Goal: Transaction & Acquisition: Purchase product/service

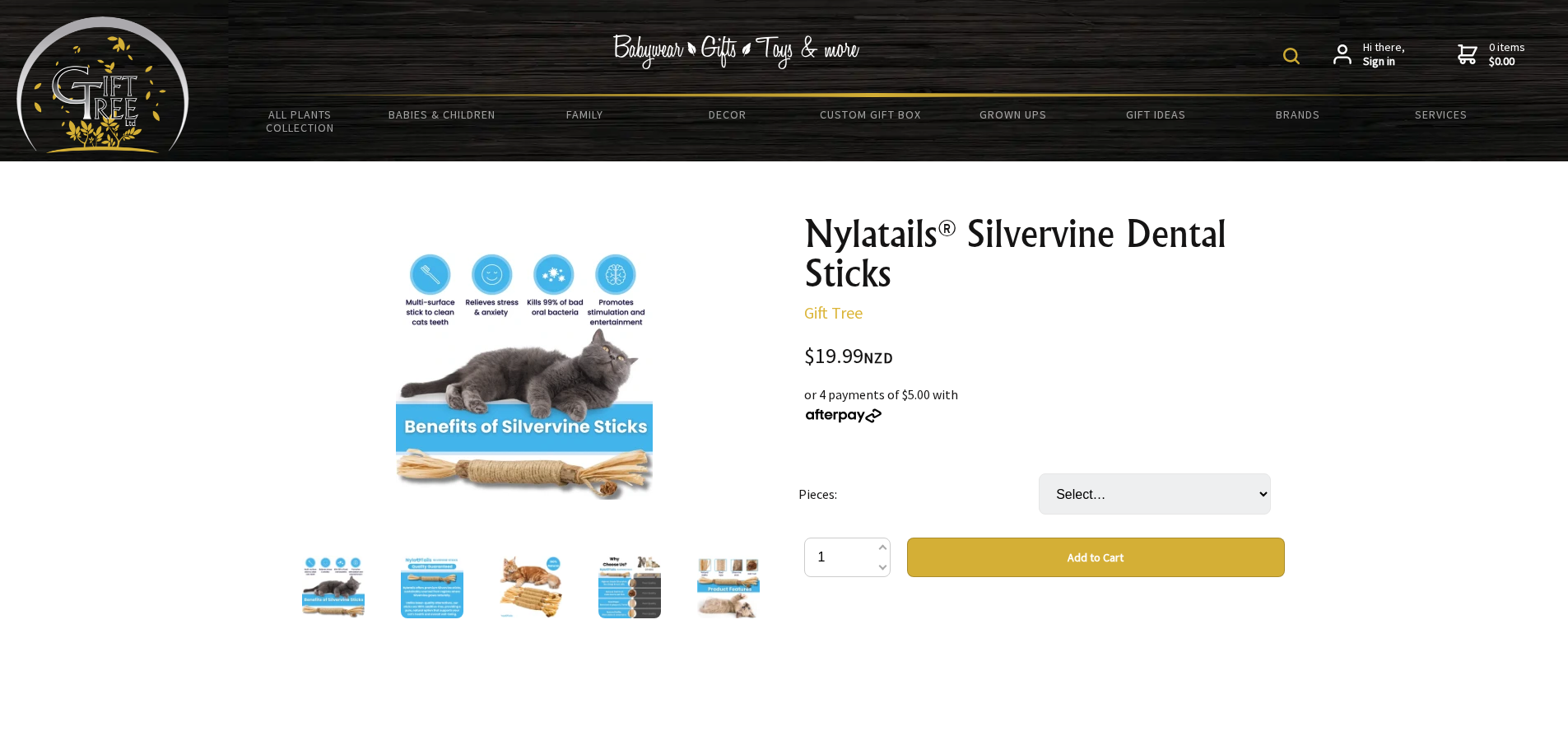
scroll to position [82, 0]
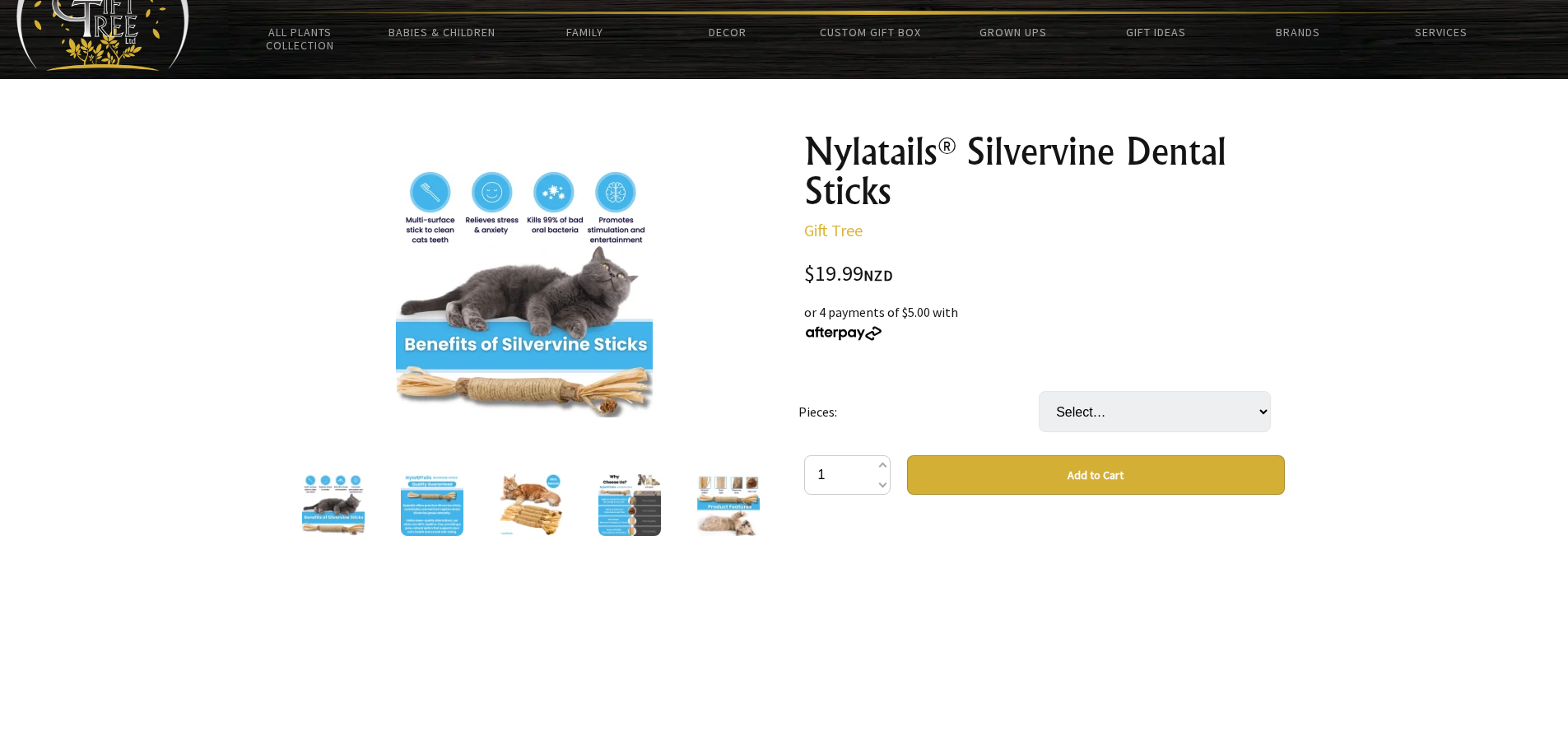
click at [527, 507] on img at bounding box center [531, 505] width 63 height 63
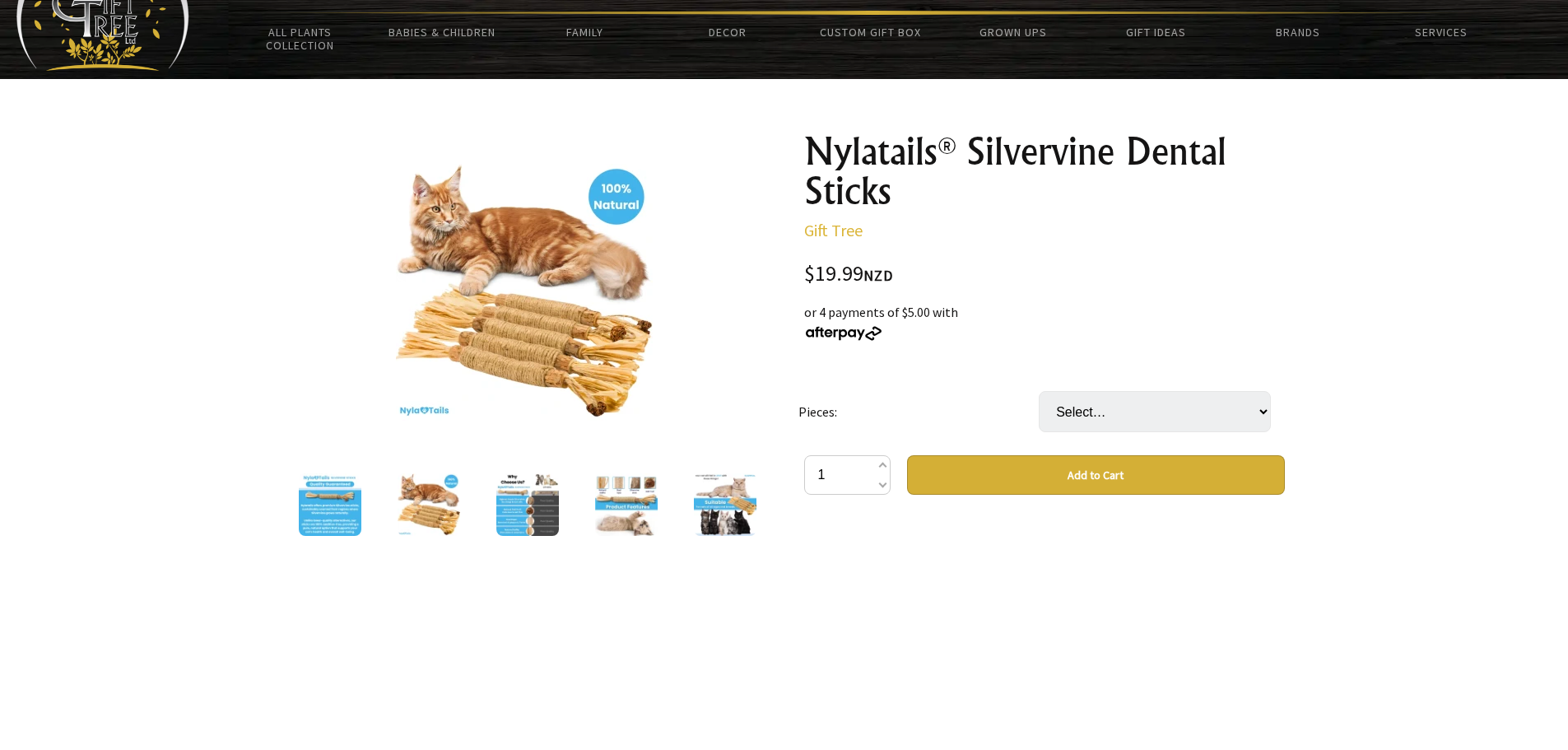
click at [542, 510] on img at bounding box center [528, 505] width 63 height 63
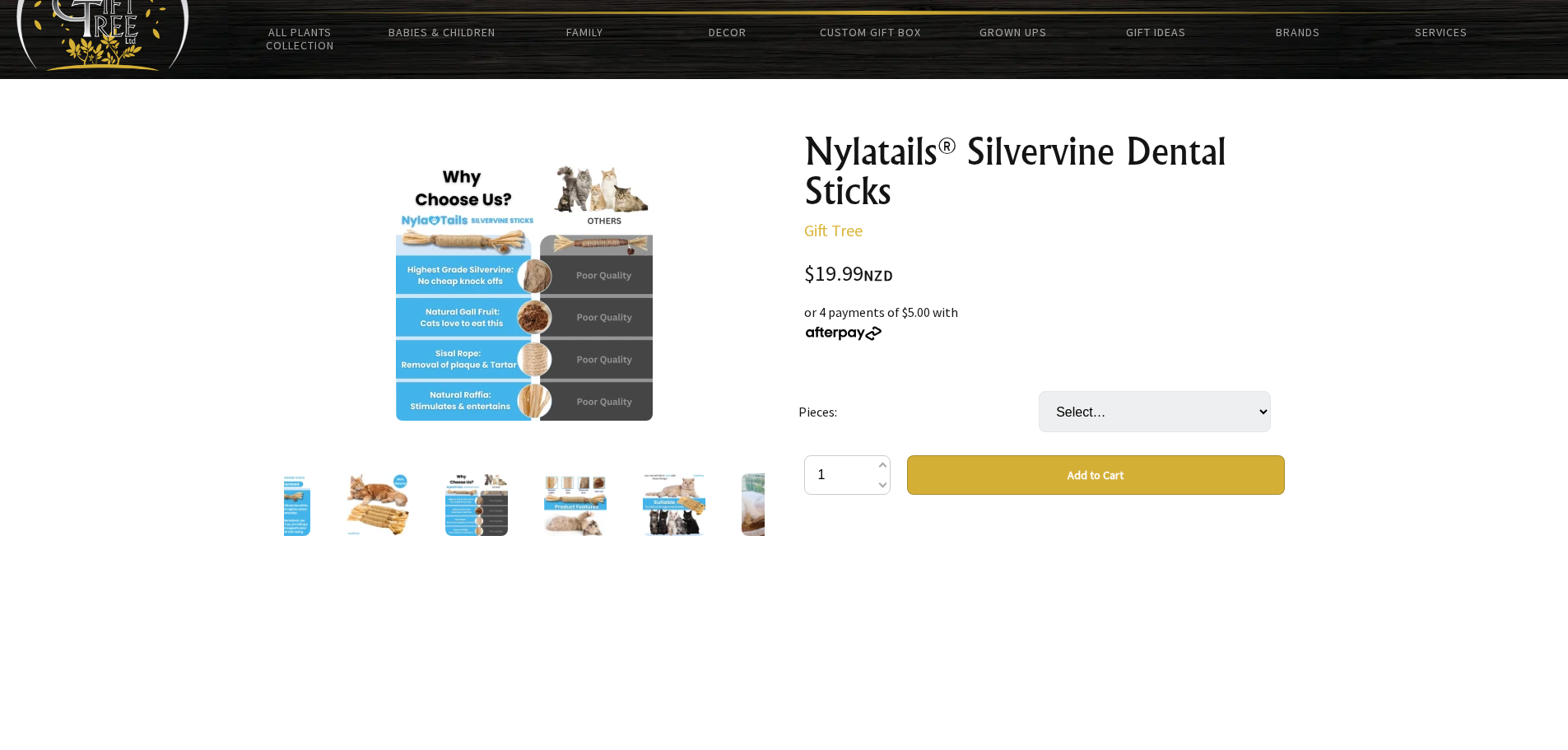
click at [565, 519] on img at bounding box center [575, 505] width 63 height 63
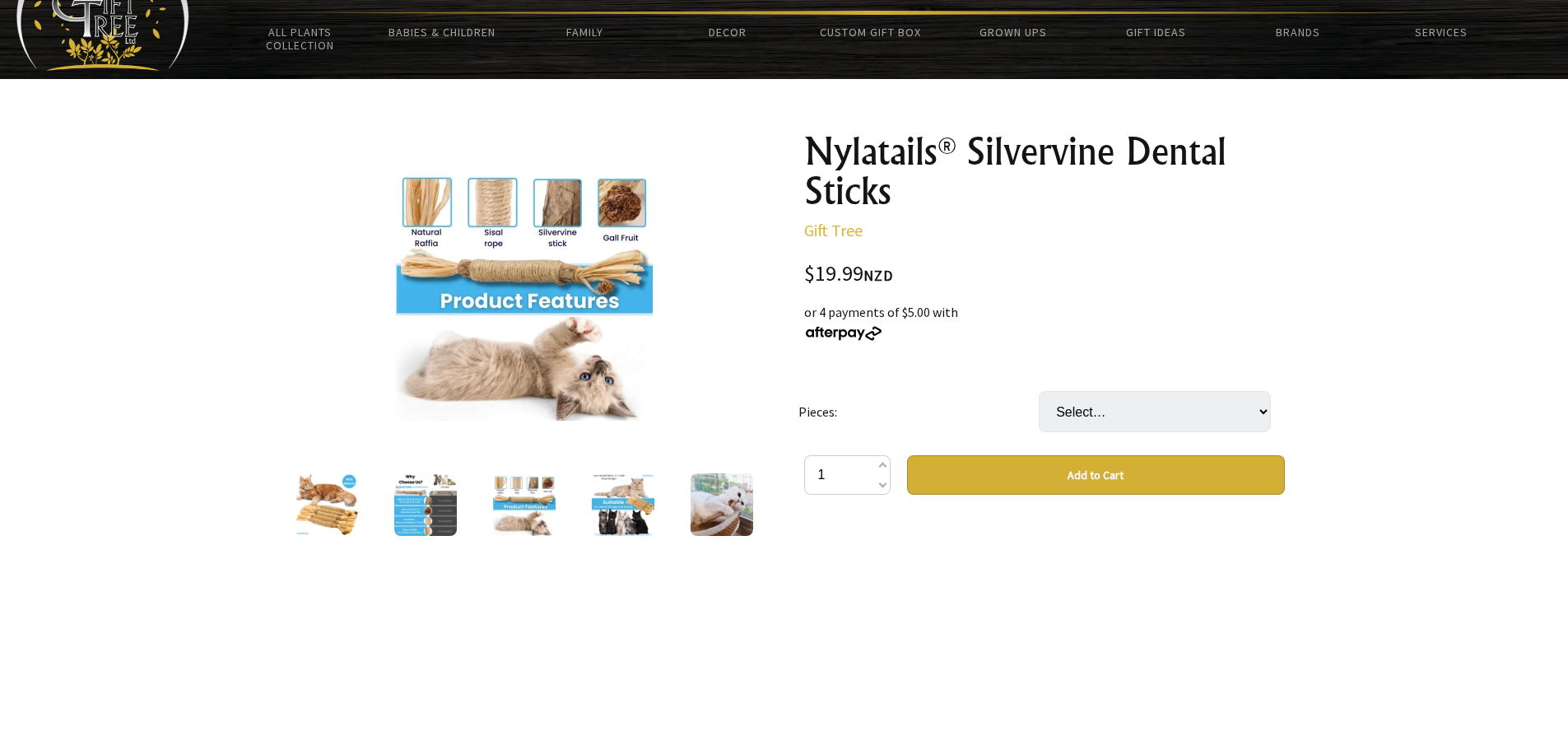
click at [616, 501] on img at bounding box center [623, 505] width 63 height 63
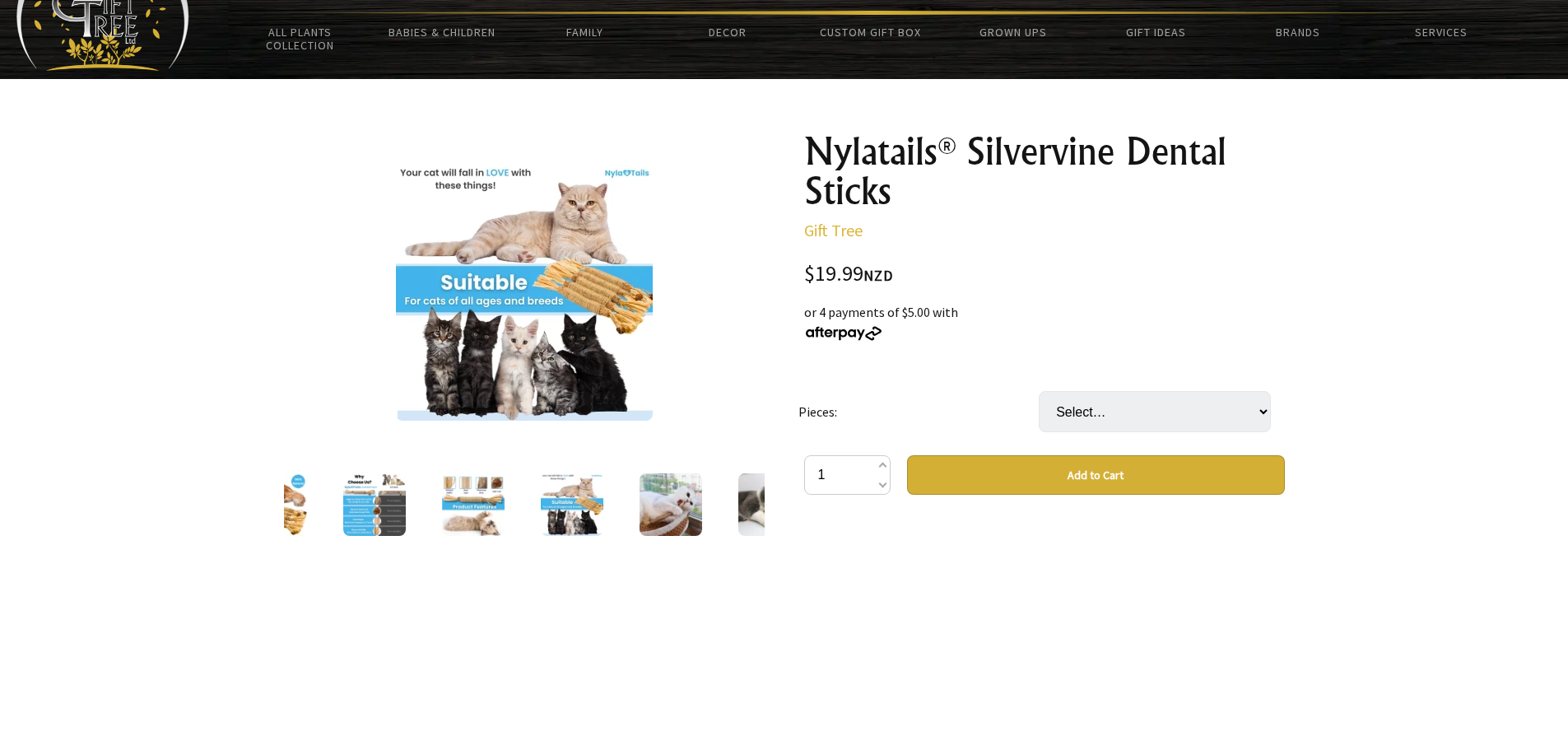
click at [649, 508] on img at bounding box center [671, 505] width 63 height 63
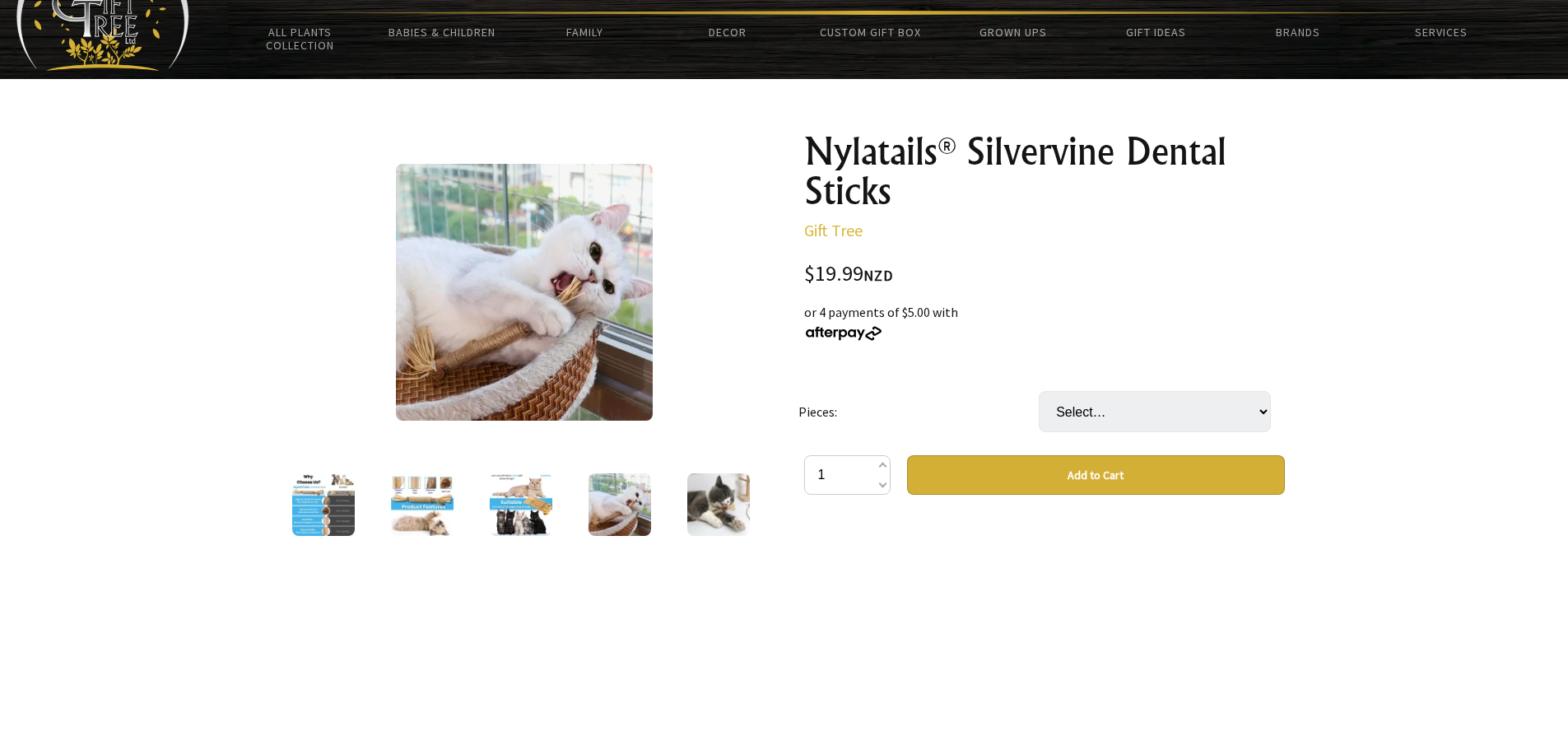
click at [701, 505] on img at bounding box center [719, 505] width 63 height 63
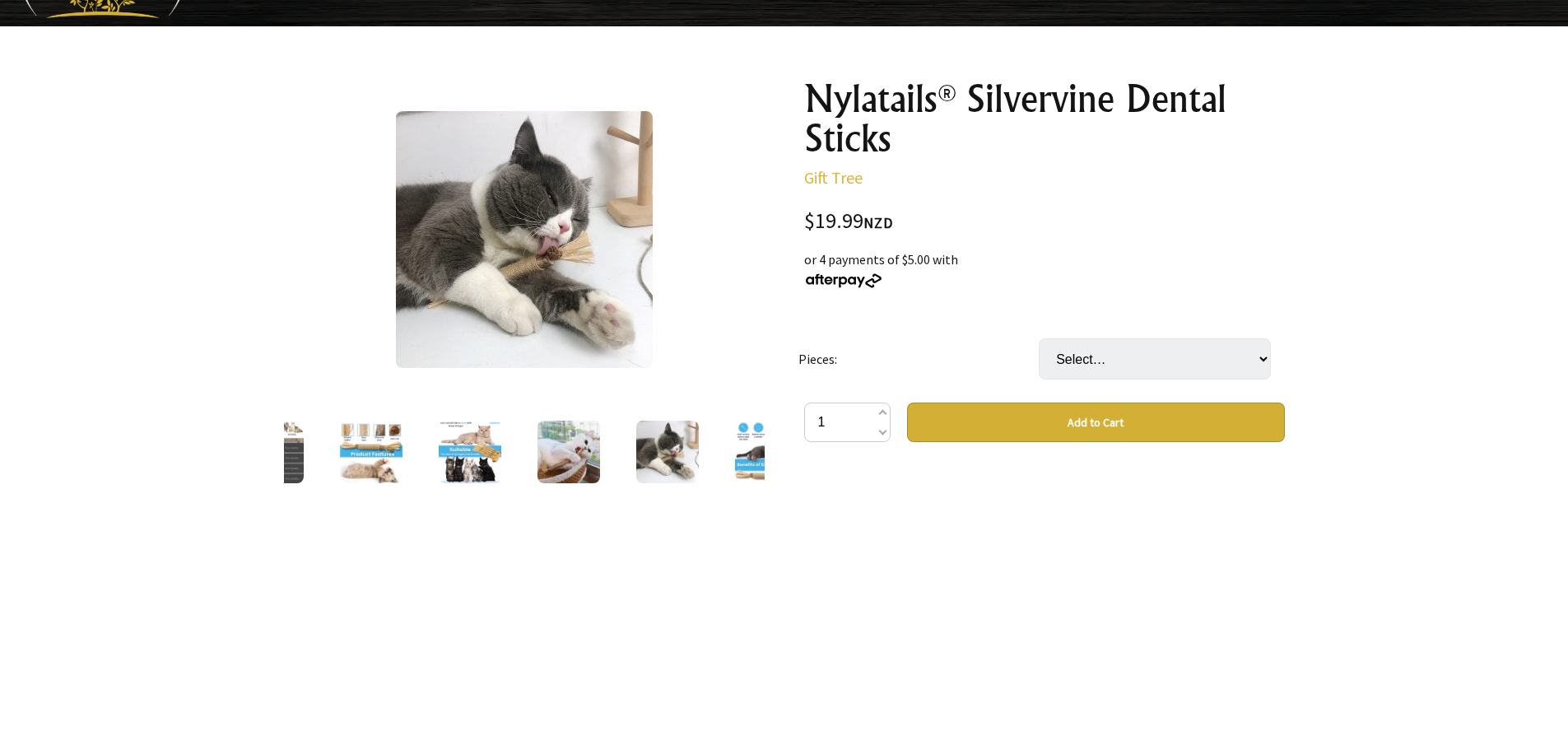
scroll to position [0, 0]
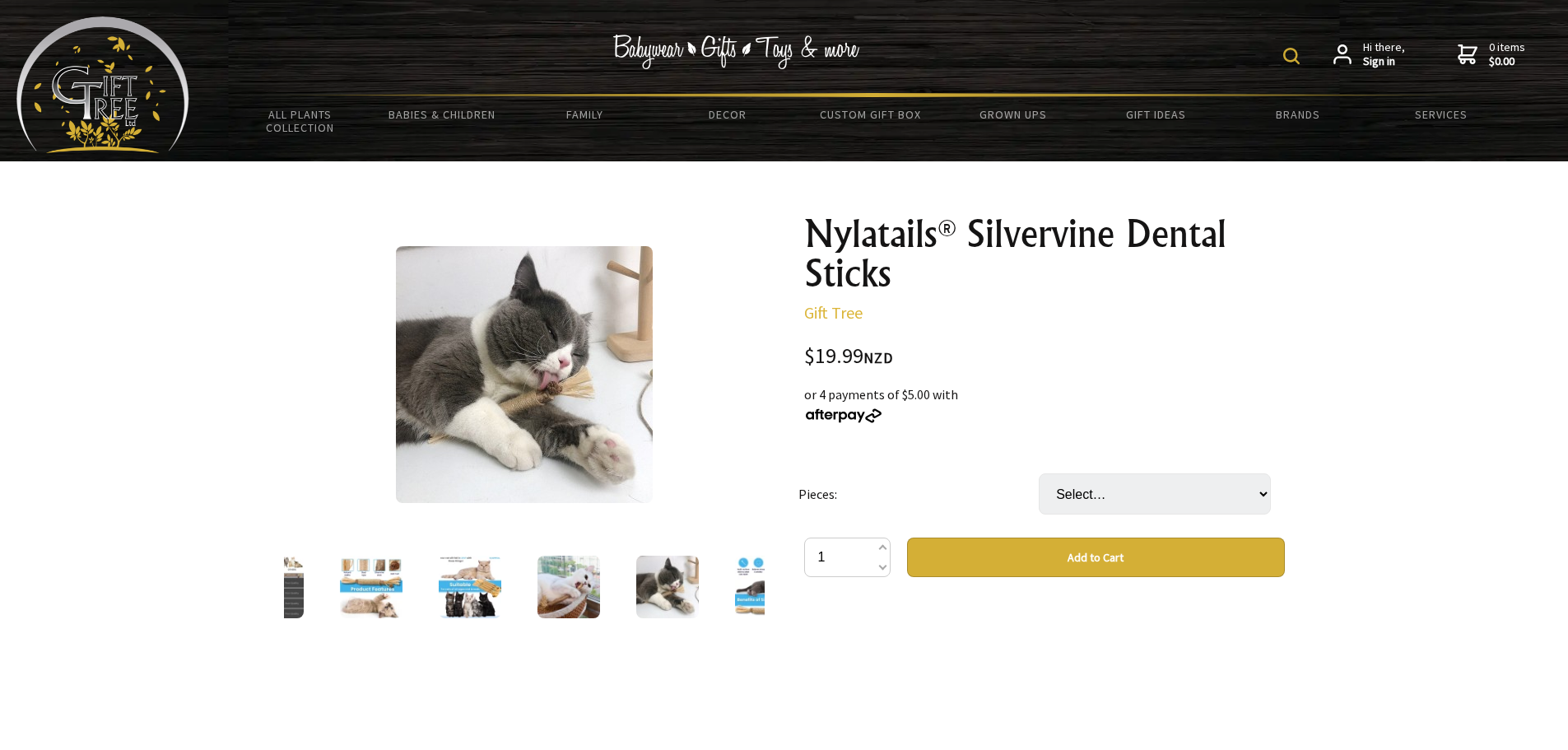
click at [301, 600] on img at bounding box center [272, 587] width 63 height 63
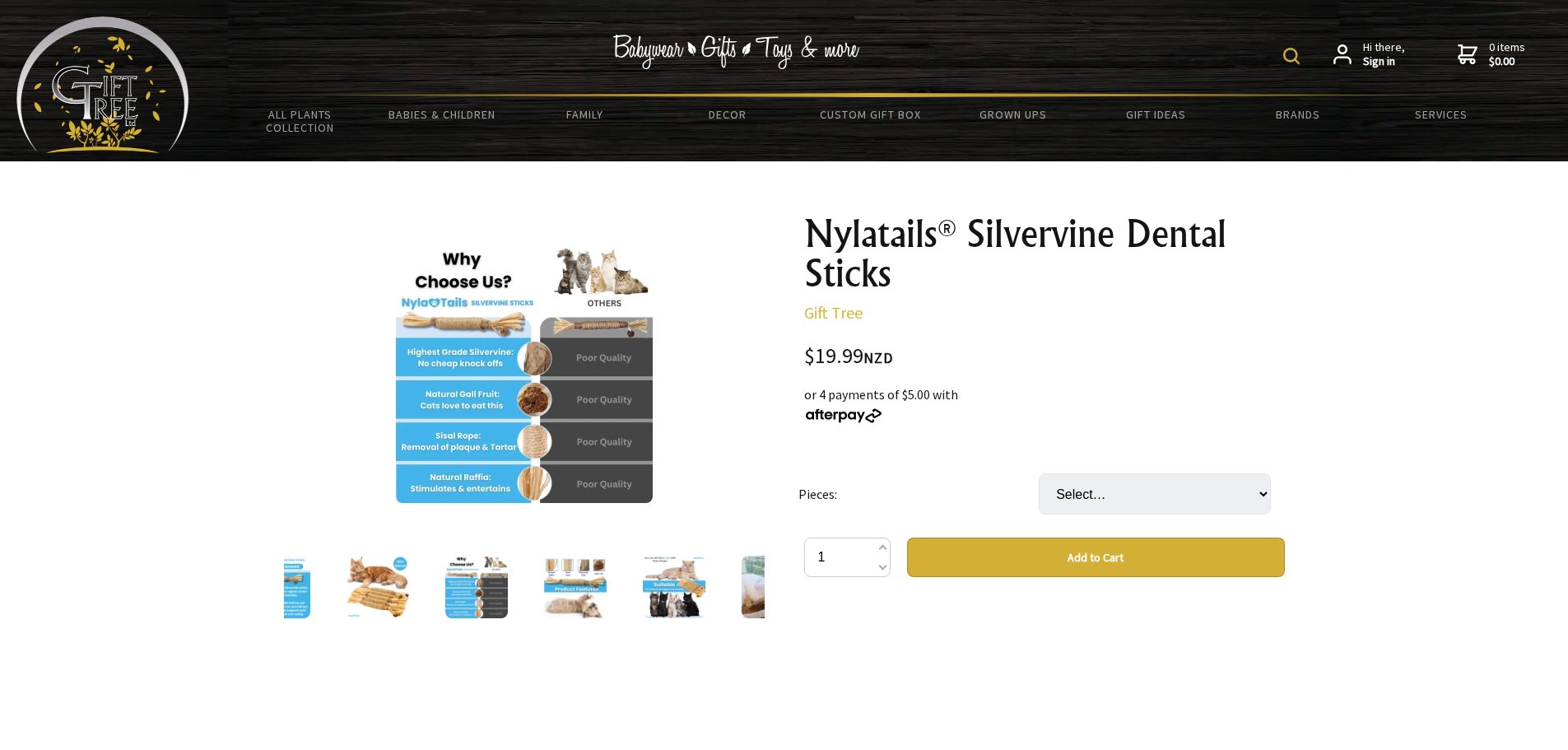
click at [373, 599] on img at bounding box center [378, 587] width 63 height 63
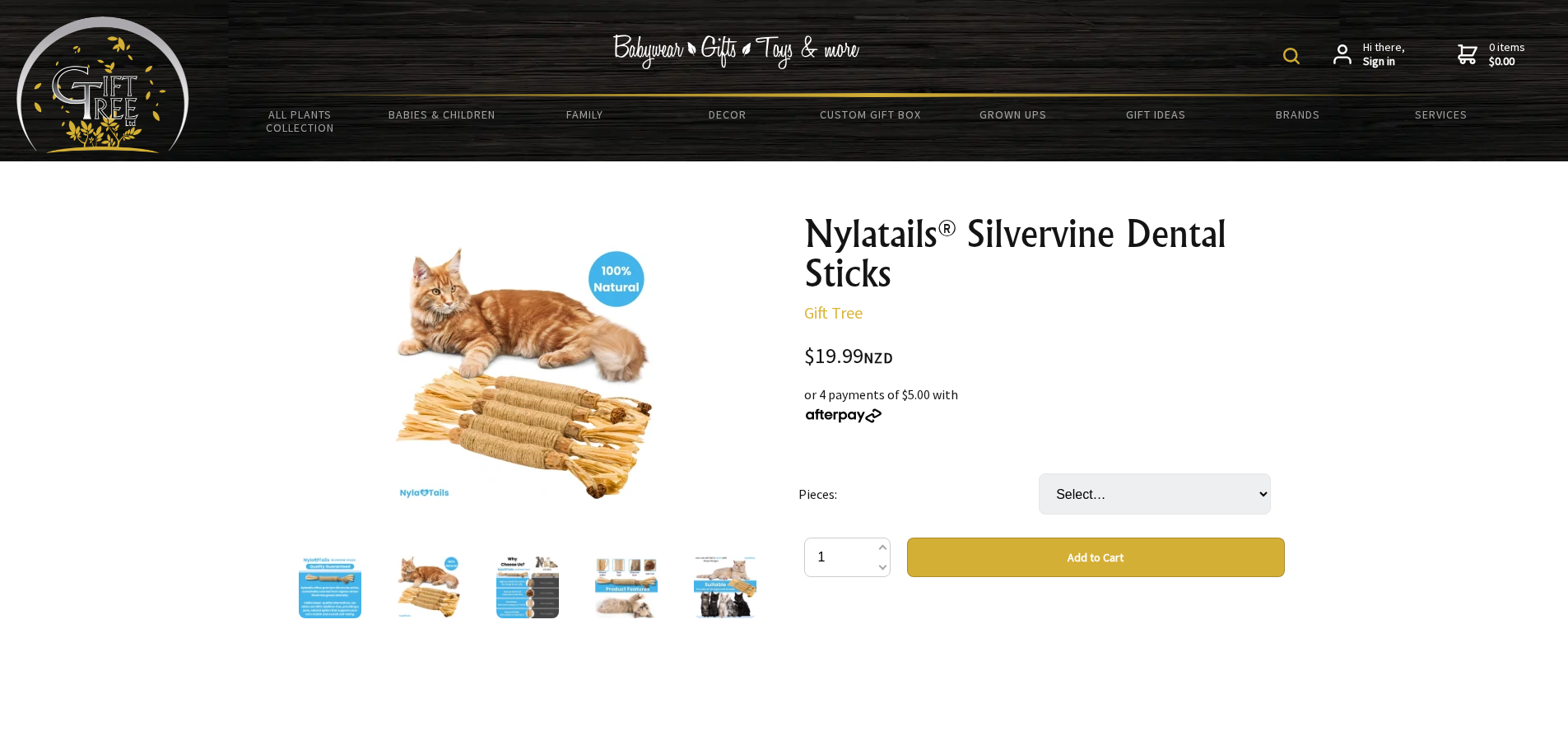
click at [505, 600] on img at bounding box center [528, 587] width 63 height 63
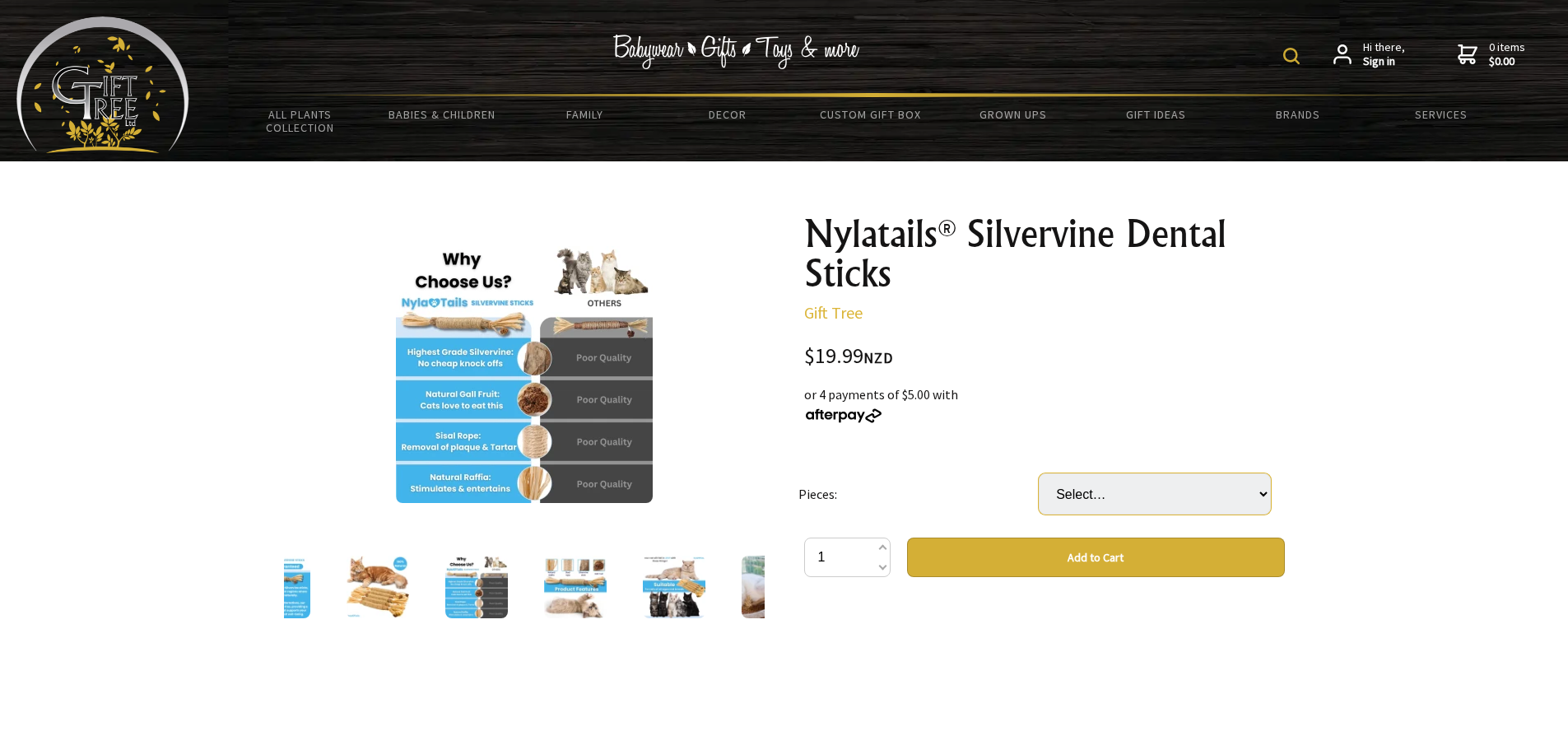
click at [1176, 501] on select "Select… 3" at bounding box center [1155, 494] width 232 height 41
select select "3"
click at [1039, 473] on select "Select… 3" at bounding box center [1155, 494] width 232 height 41
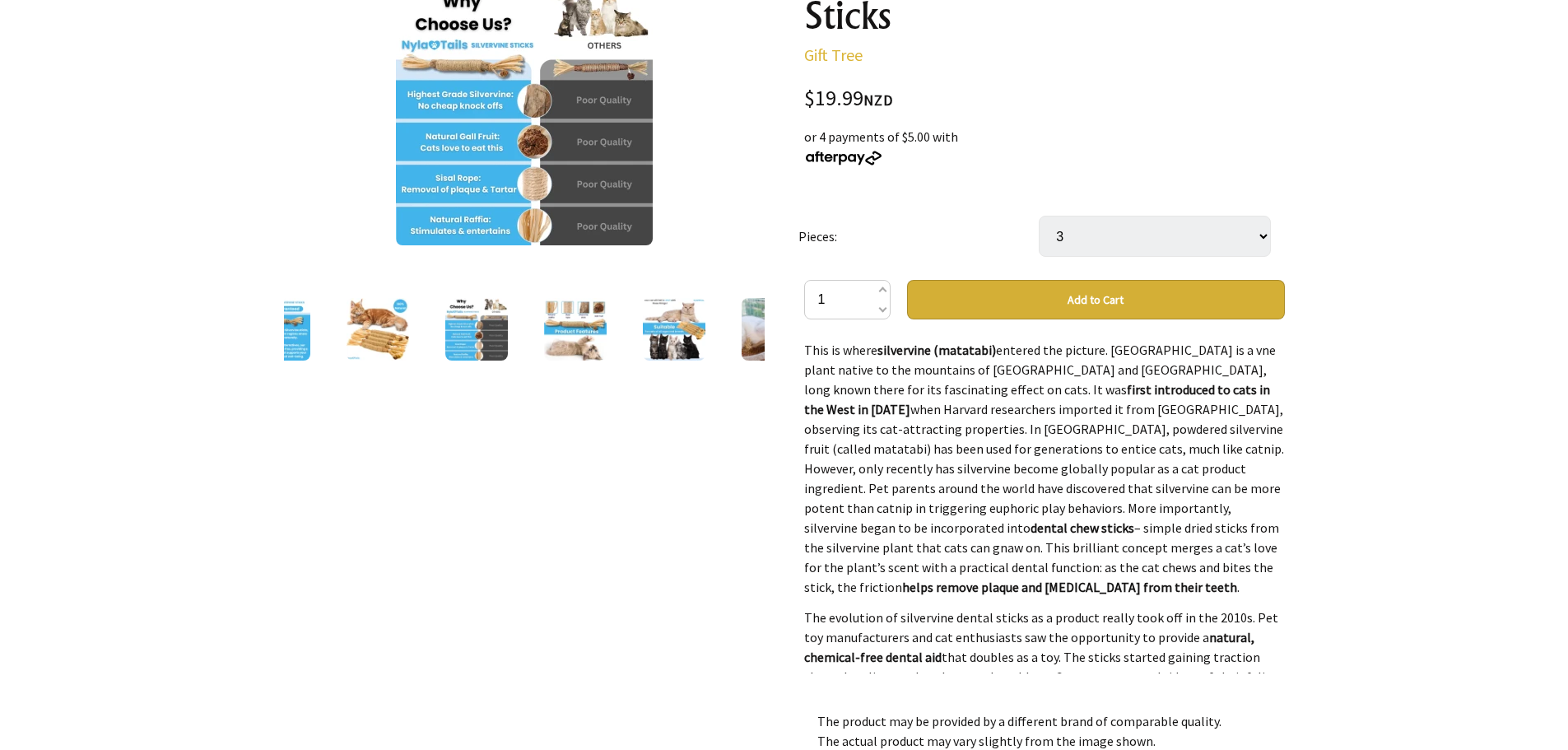
scroll to position [165, 0]
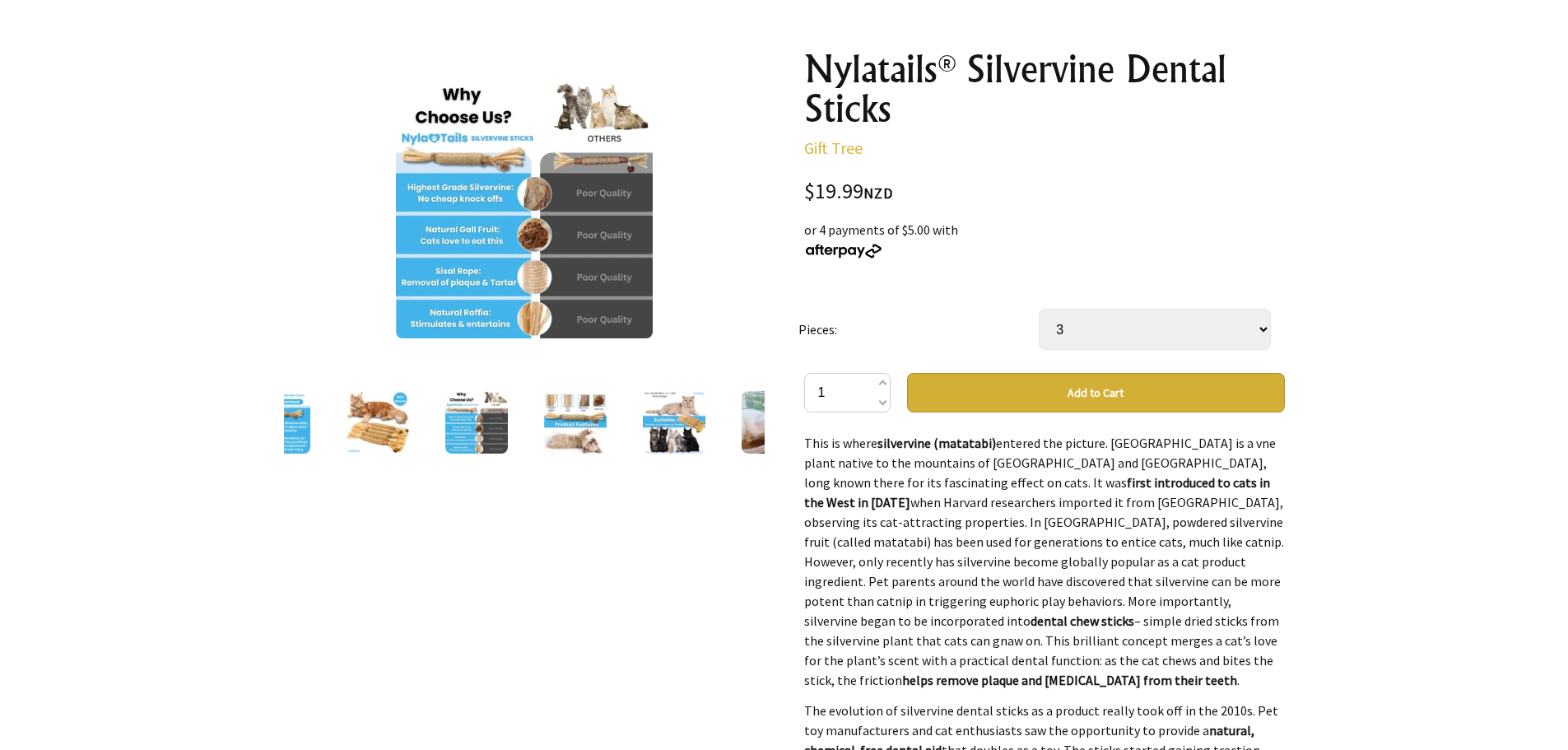
click at [1077, 395] on button "Add to Cart" at bounding box center [1096, 393] width 378 height 40
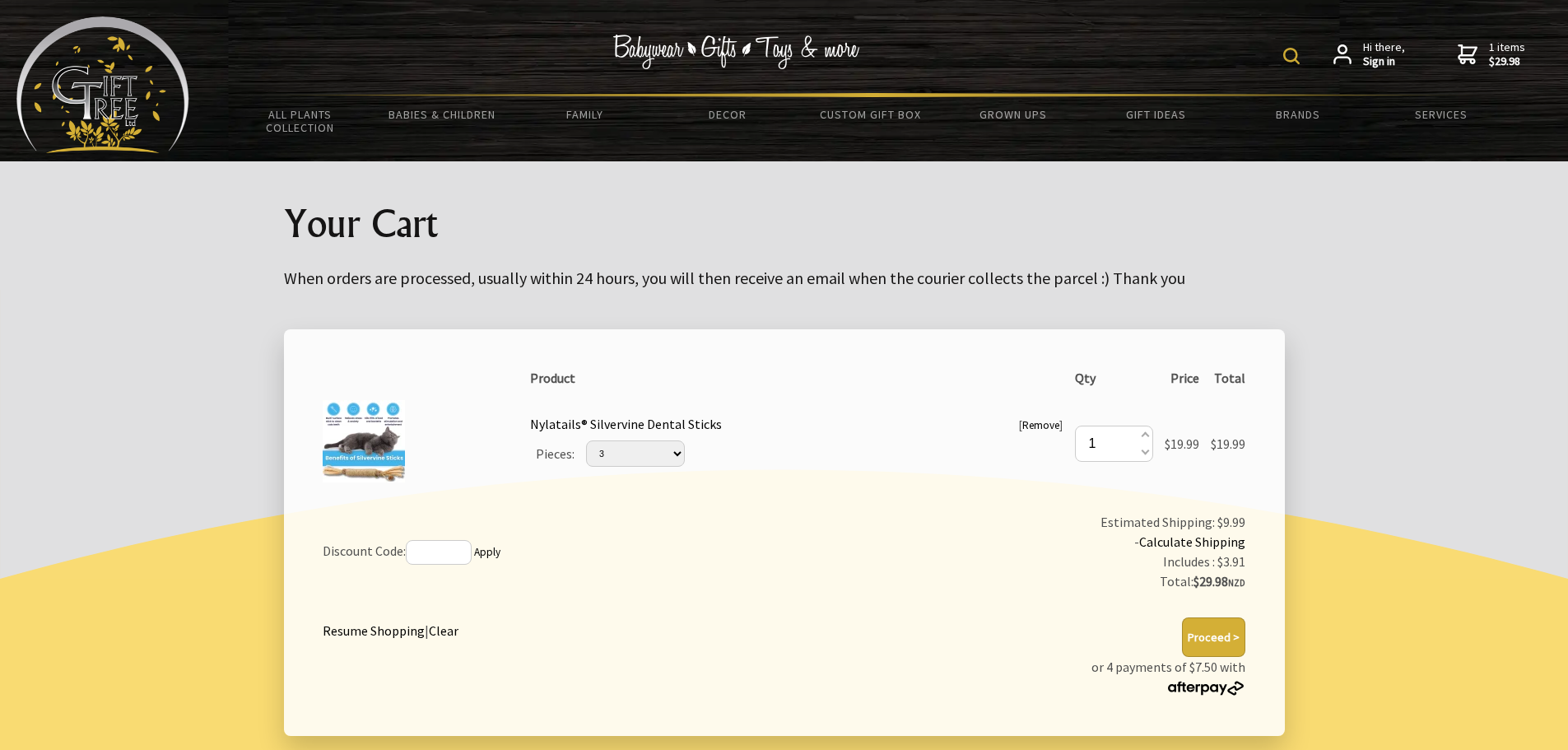
click at [1226, 645] on button "Proceed >" at bounding box center [1213, 637] width 63 height 40
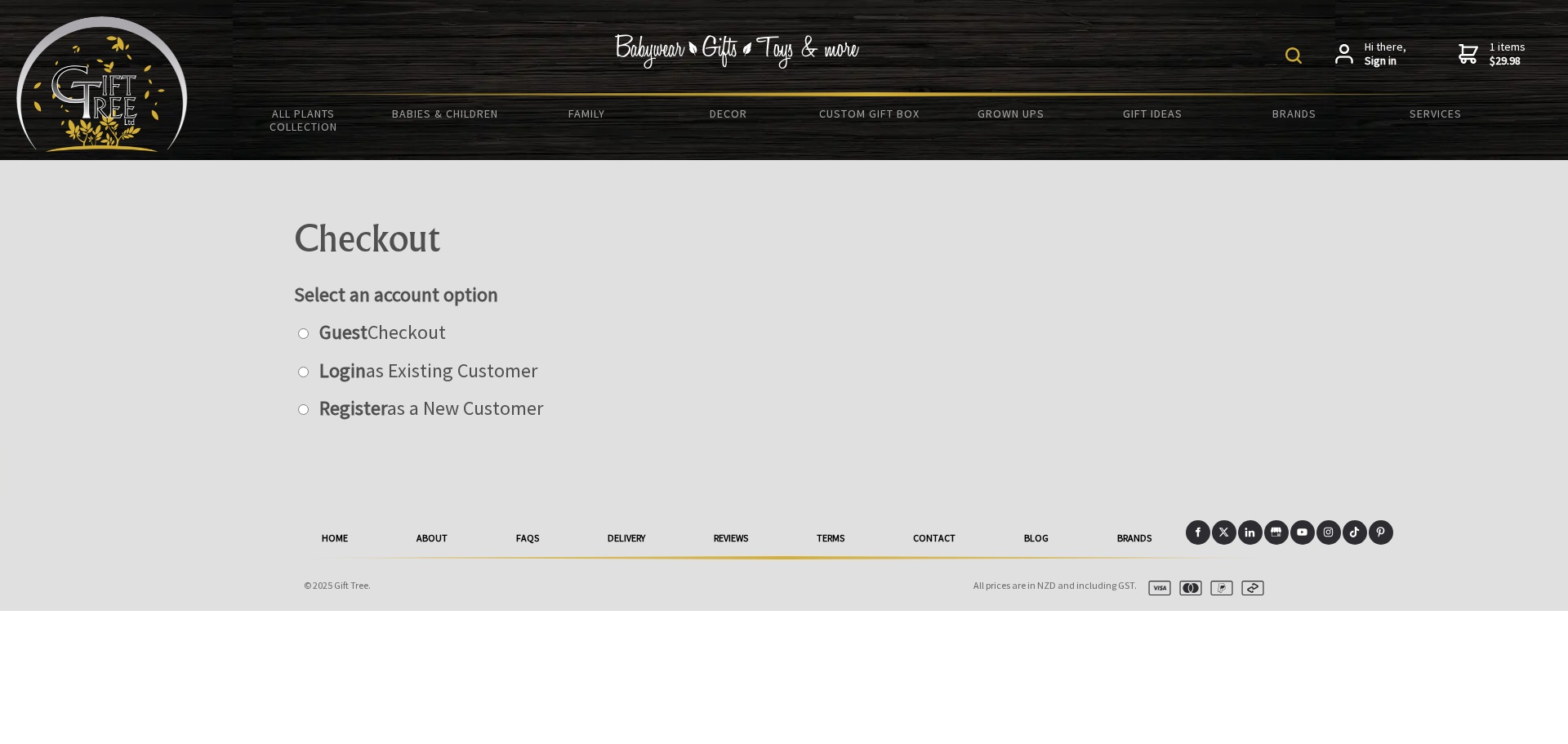
click at [305, 338] on input "radio" at bounding box center [303, 333] width 11 height 11
radio input "true"
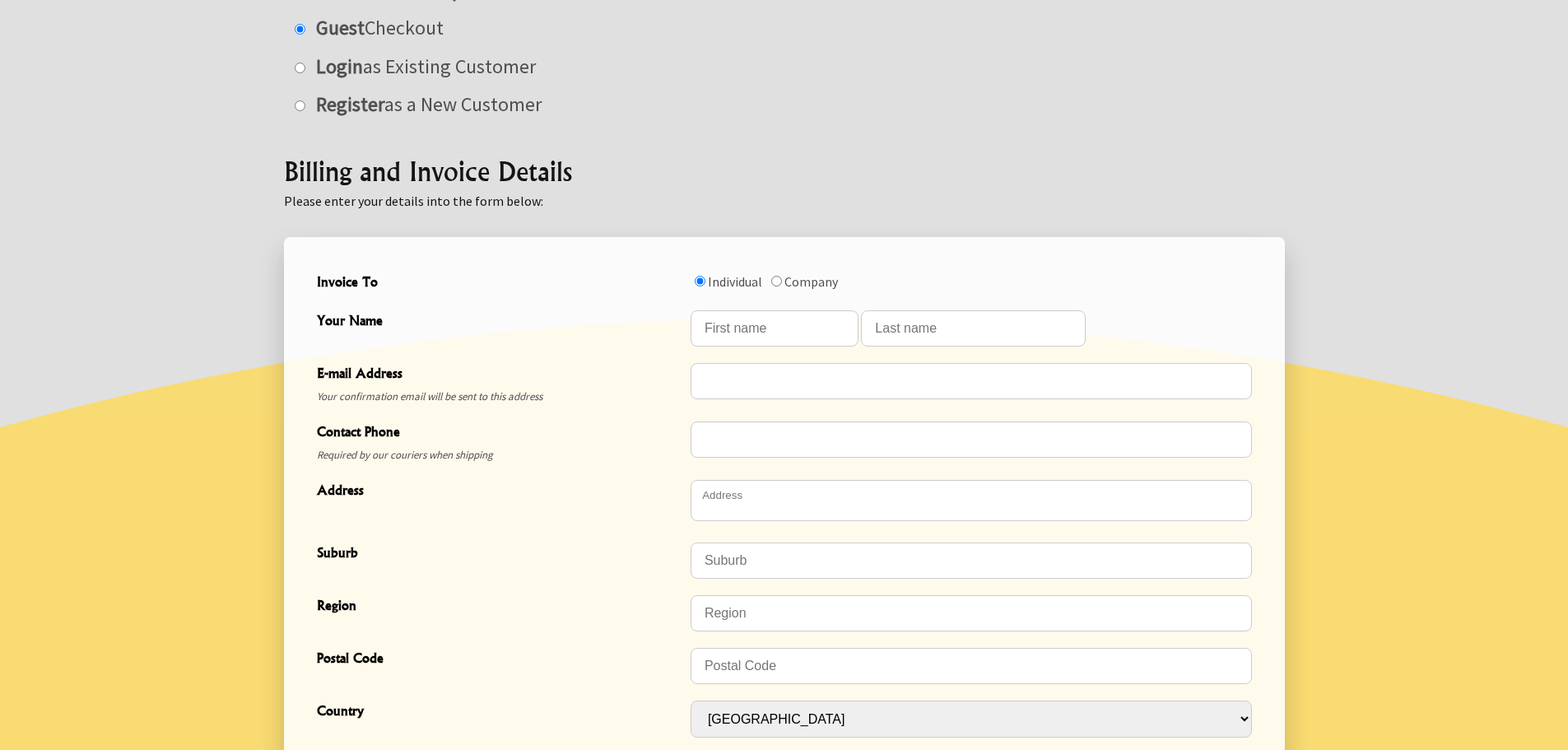
scroll to position [329, 0]
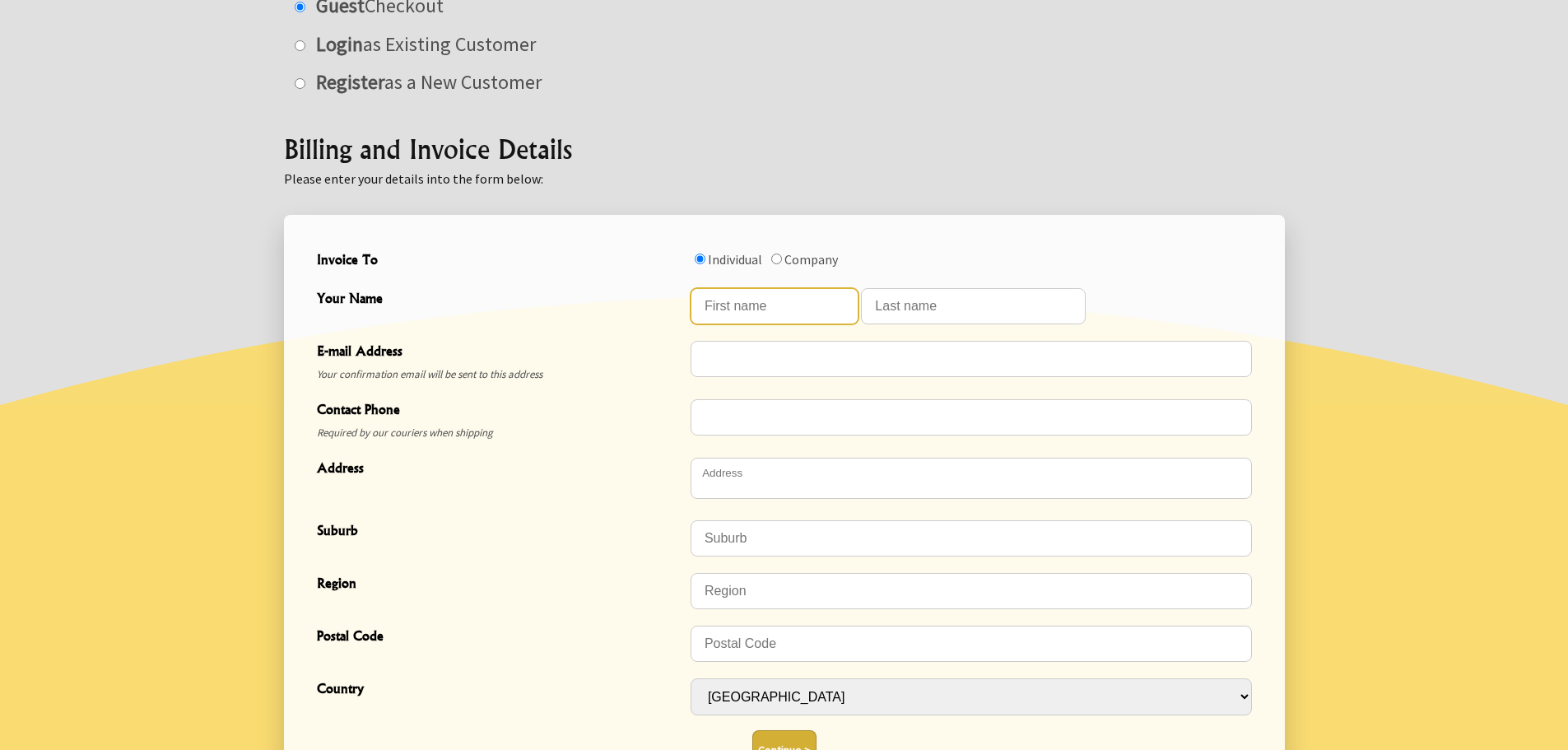
click at [770, 321] on input "Your Name" at bounding box center [775, 306] width 168 height 36
type input "[PERSON_NAME]"
type input "Hajnal"
type input "[PERSON_NAME][EMAIL_ADDRESS][DOMAIN_NAME]"
type input "0201000202"
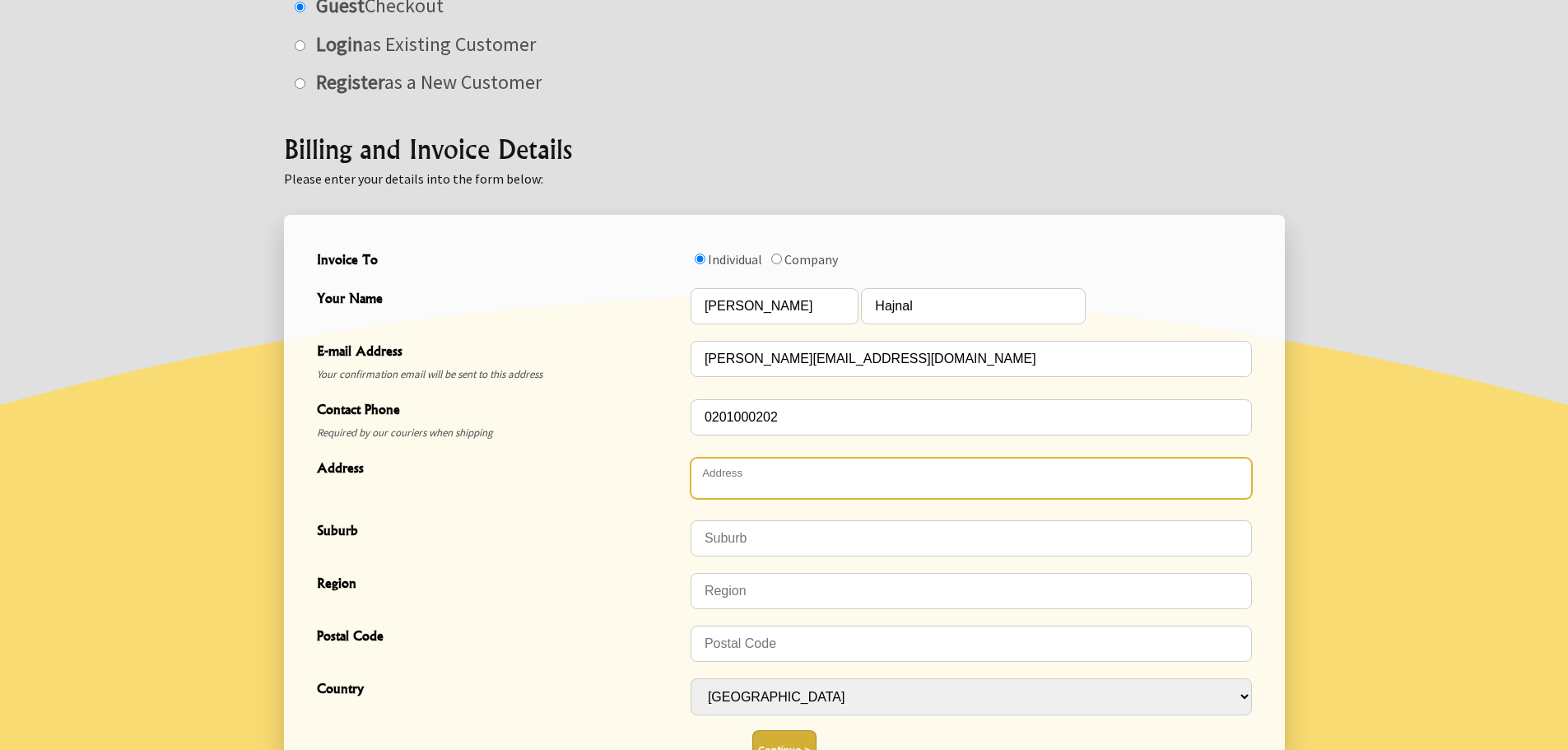
click at [790, 479] on textarea "Address" at bounding box center [971, 478] width 561 height 41
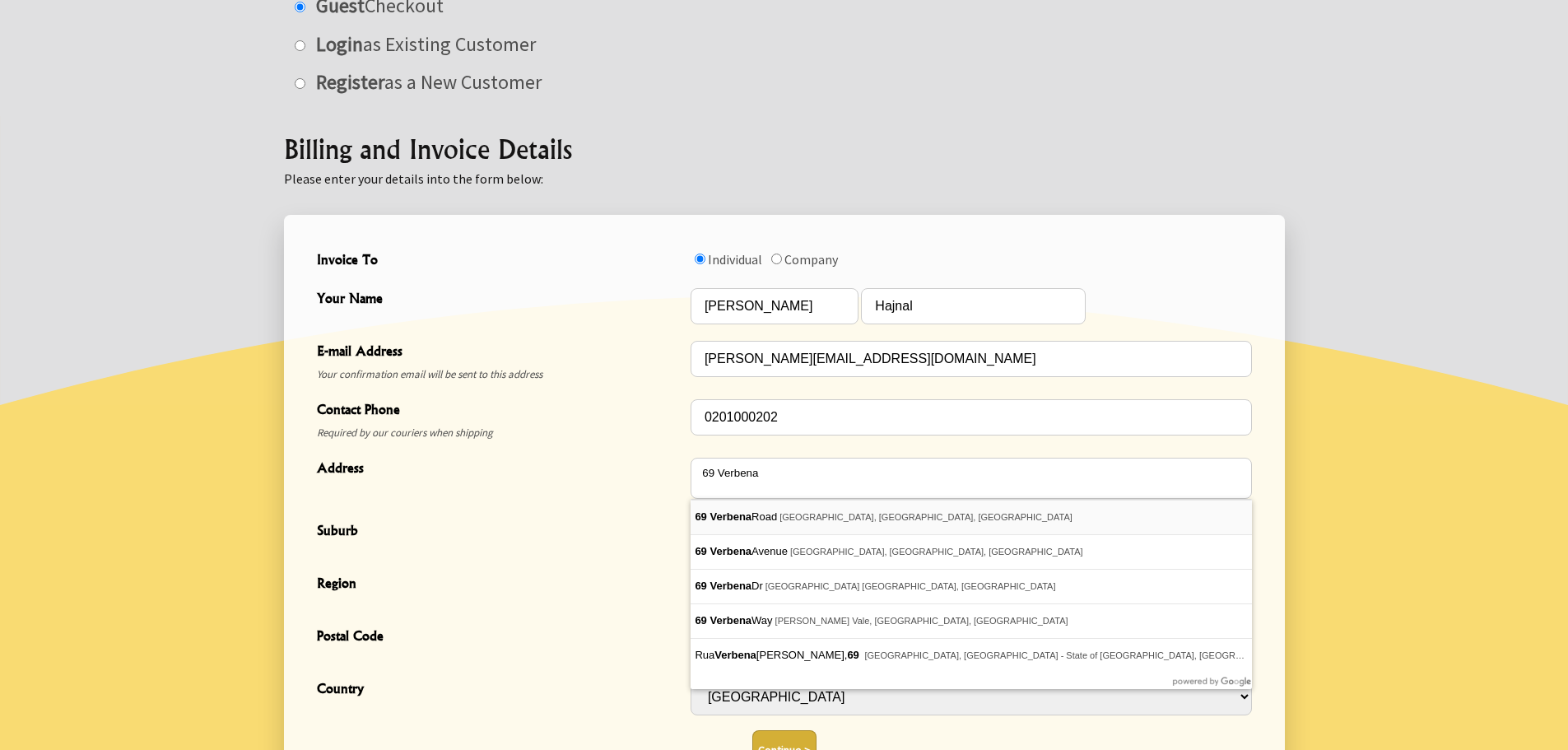
type textarea "69 Verbena Road"
type input "Birkdale"
type input "Auckland"
type input "0626"
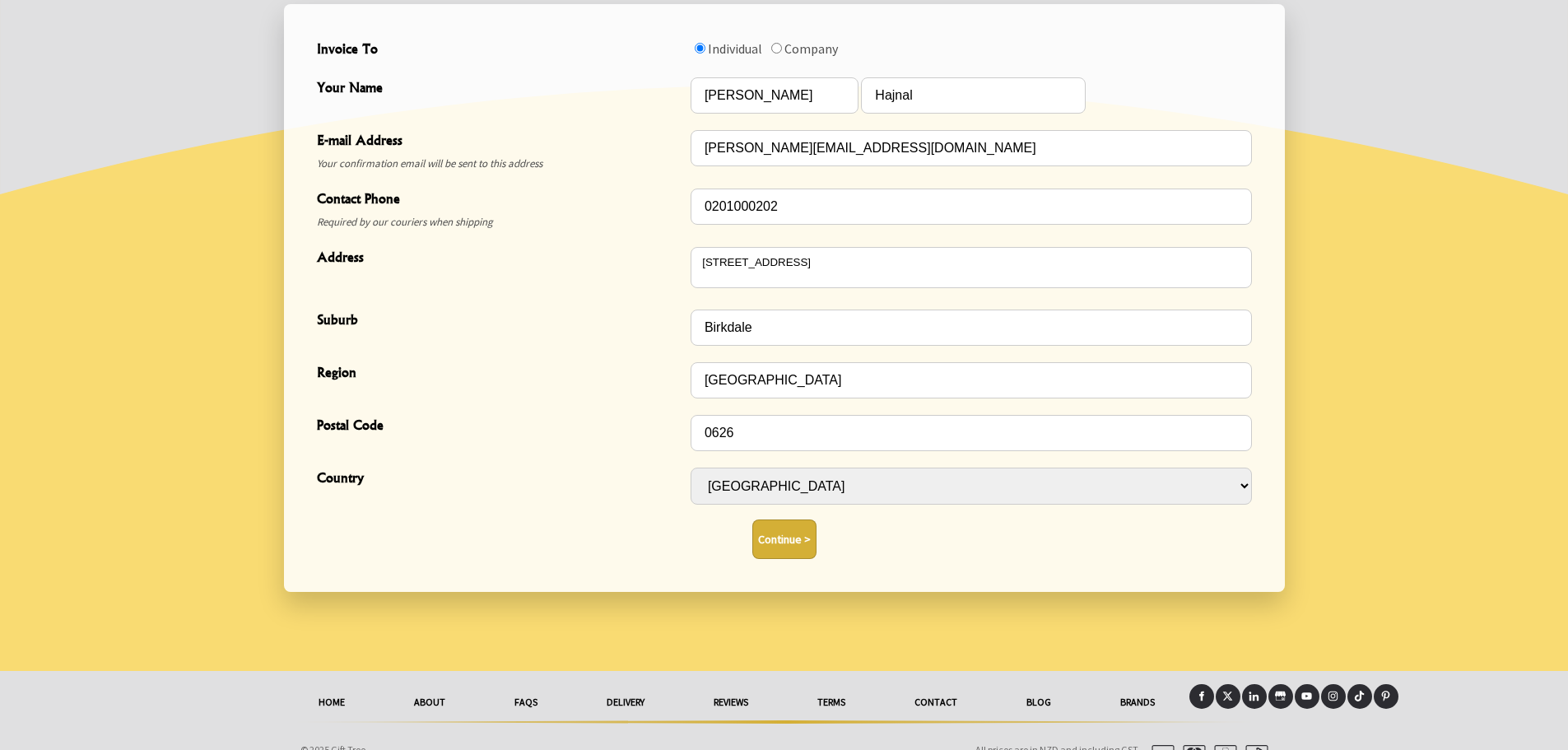
scroll to position [566, 0]
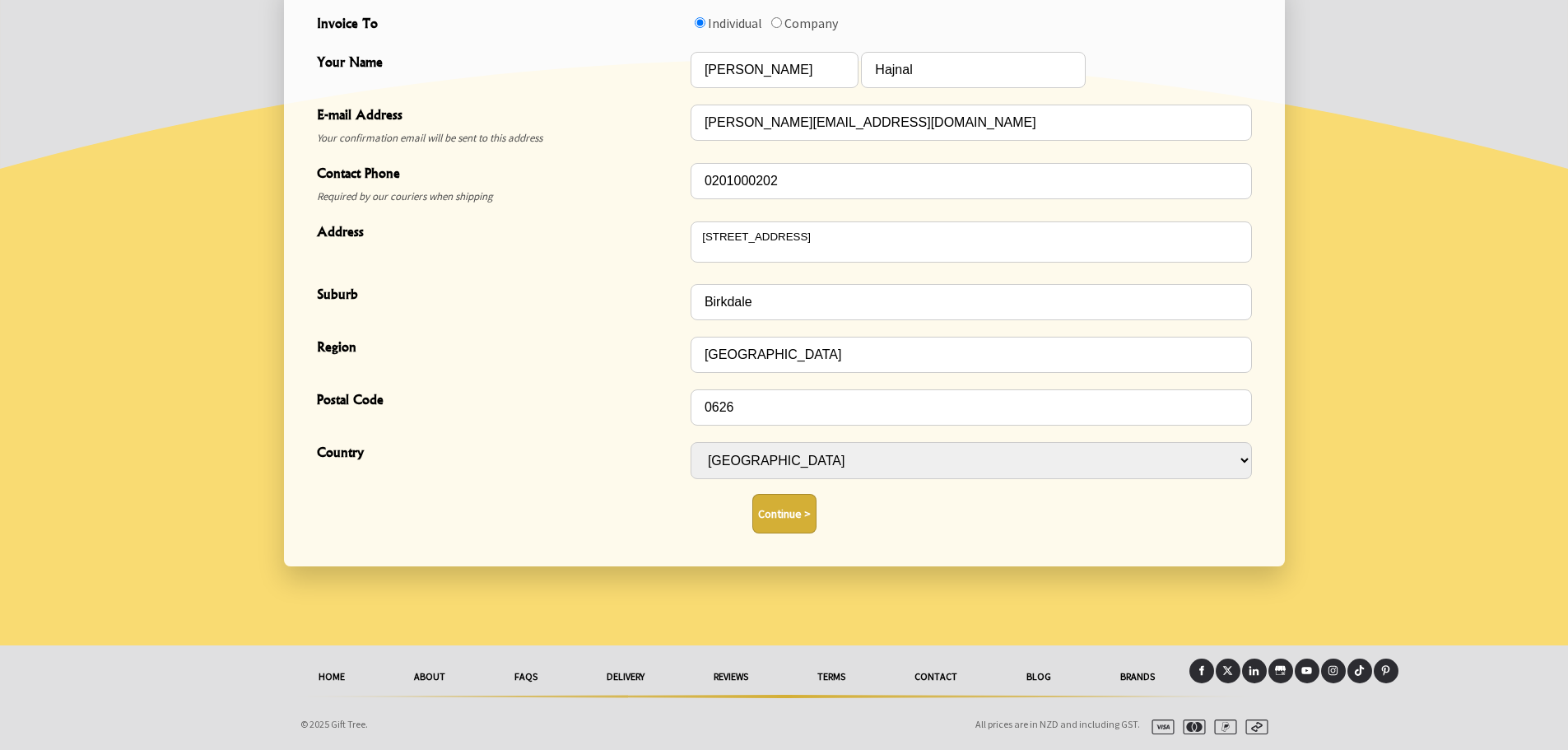
click at [788, 515] on button "Continue >" at bounding box center [784, 514] width 64 height 40
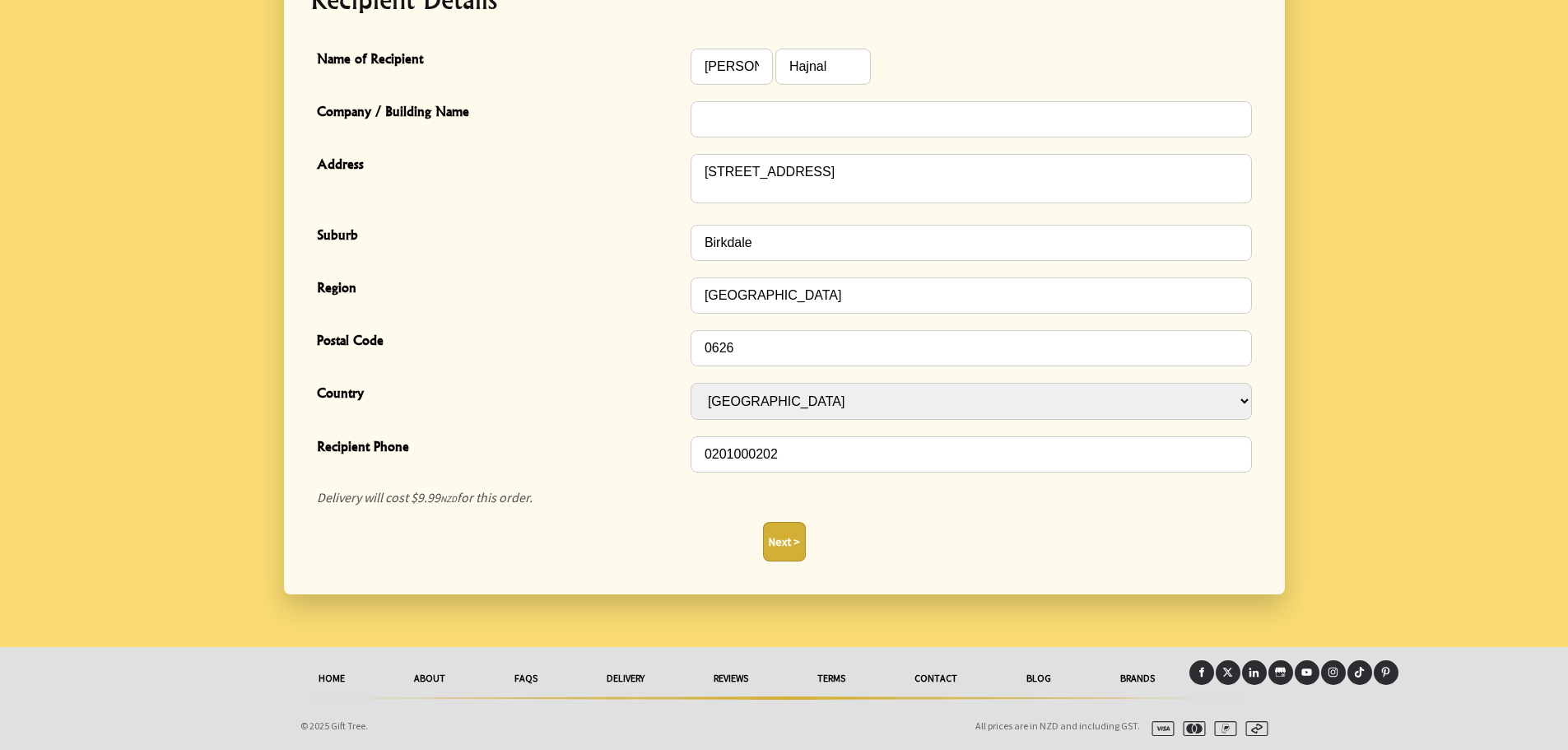
scroll to position [483, 0]
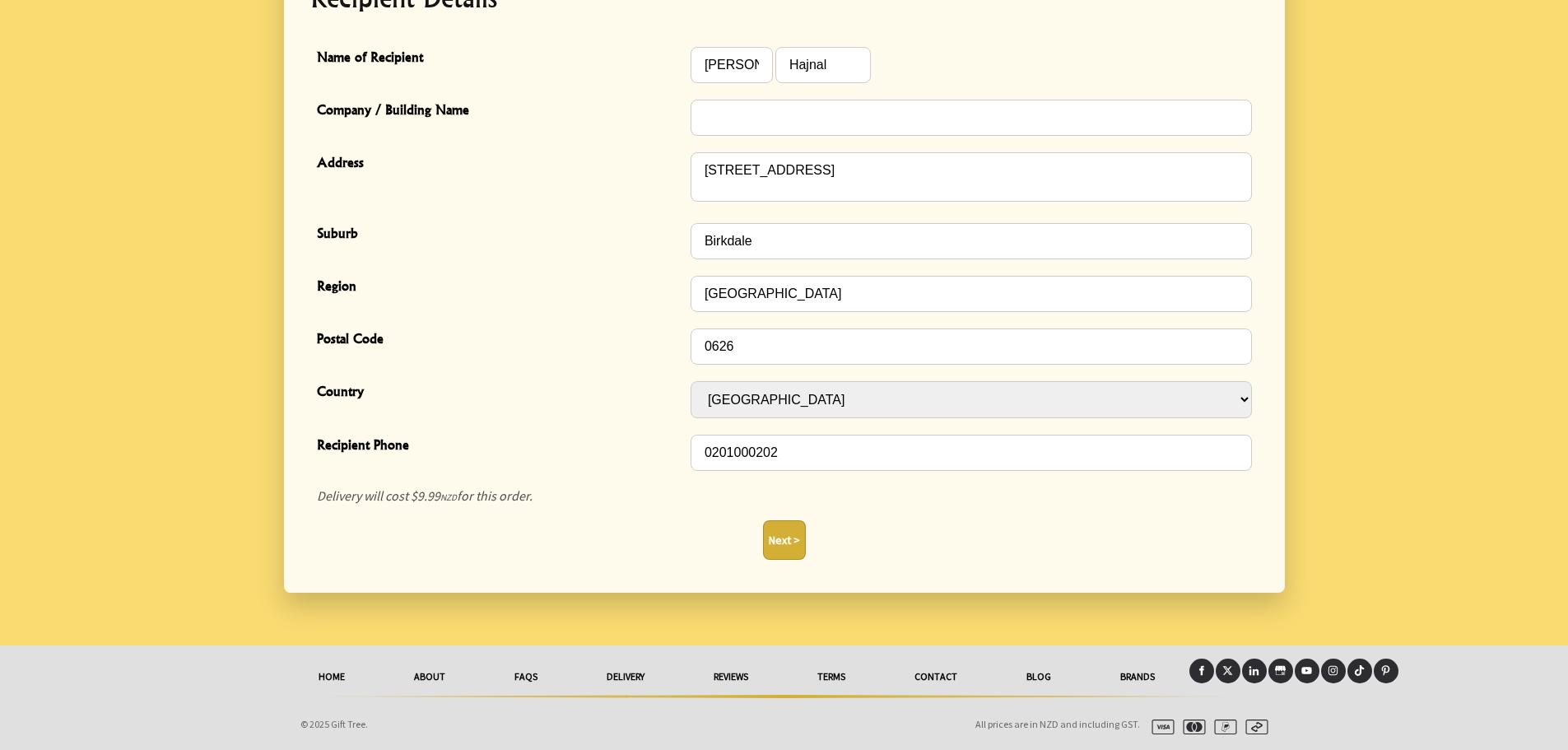
click at [785, 544] on button "Next >" at bounding box center [784, 540] width 43 height 40
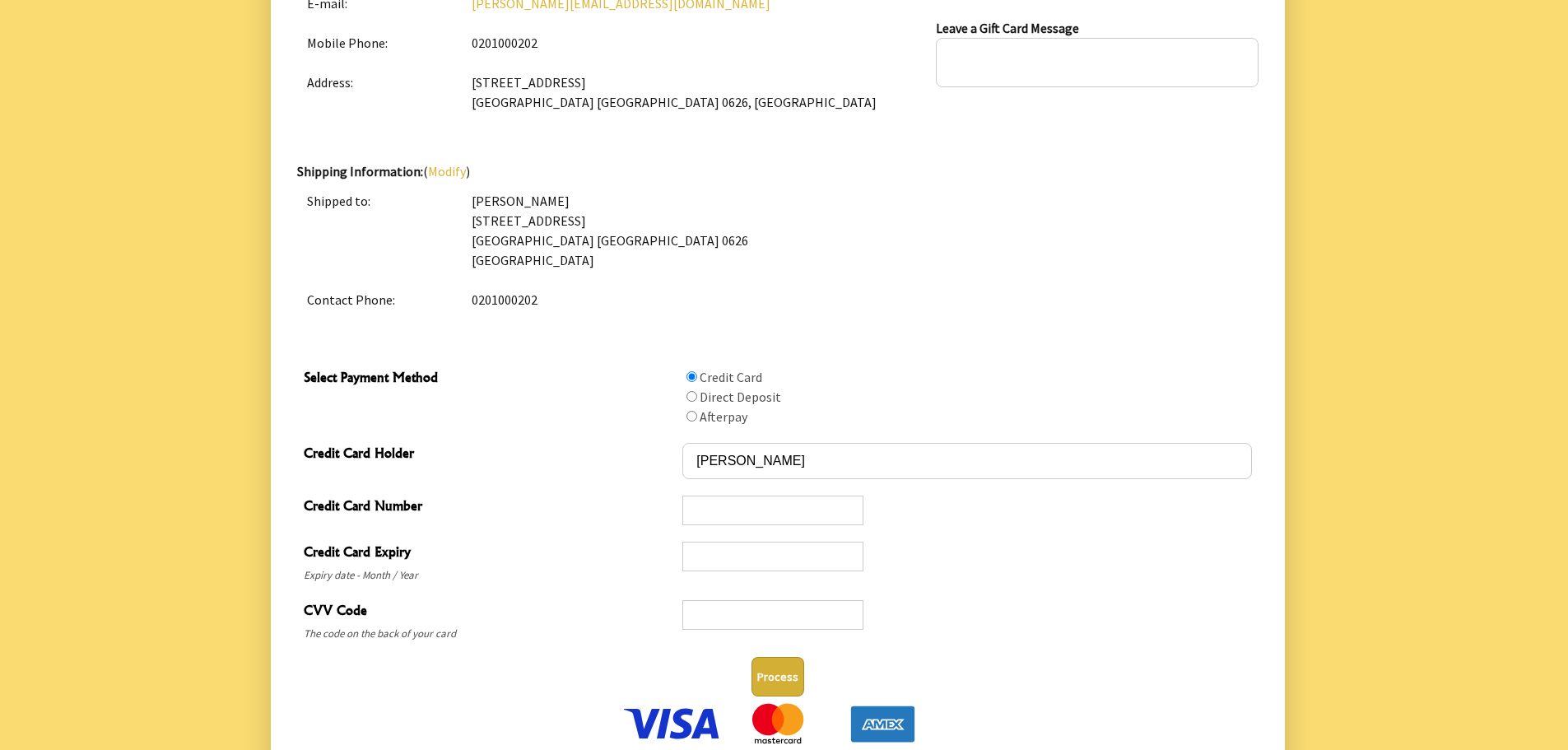
scroll to position [659, 0]
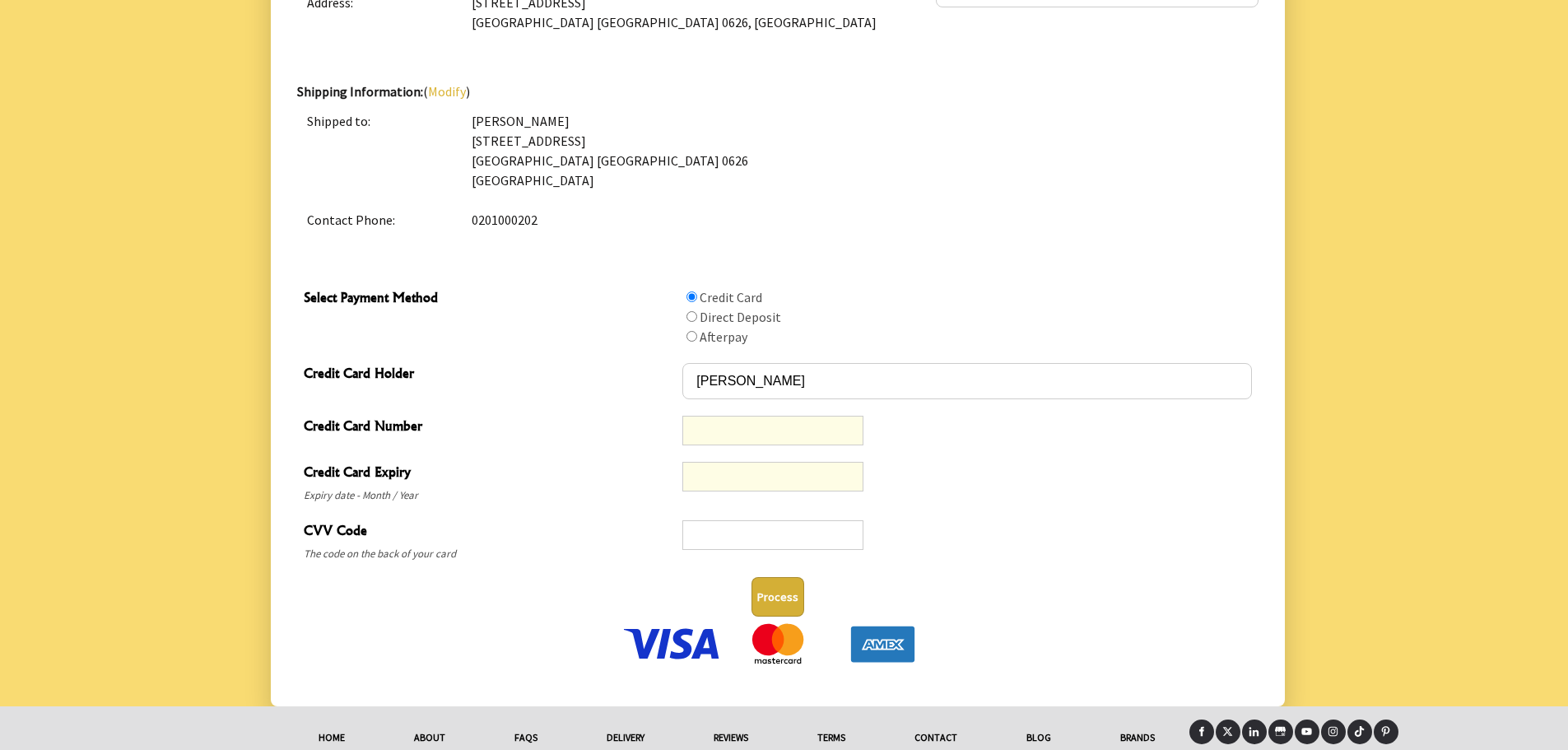
click at [1035, 431] on div at bounding box center [966, 431] width 569 height 33
click at [776, 599] on button "Process" at bounding box center [778, 597] width 53 height 40
